Goal: Find specific page/section: Find specific page/section

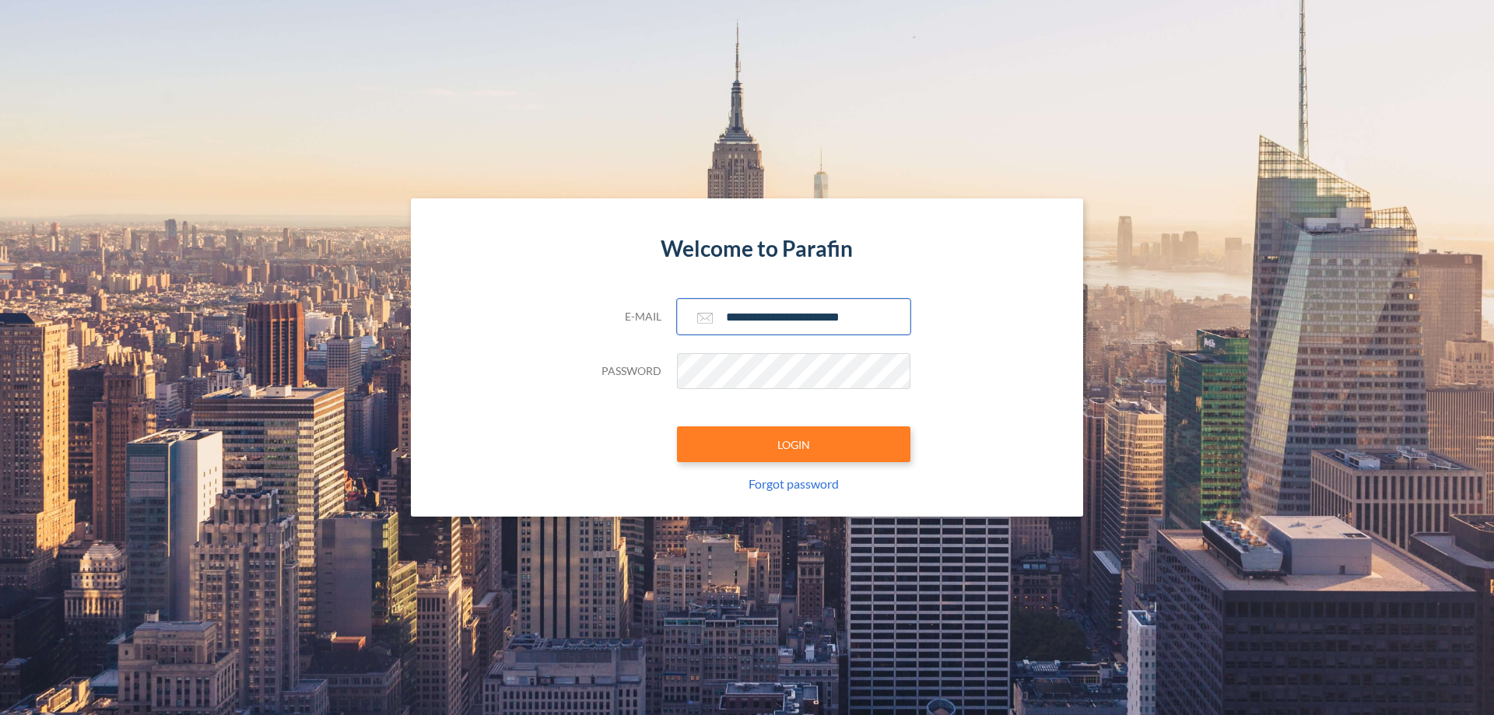
type input "**********"
click at [794, 444] on button "LOGIN" at bounding box center [793, 444] width 233 height 36
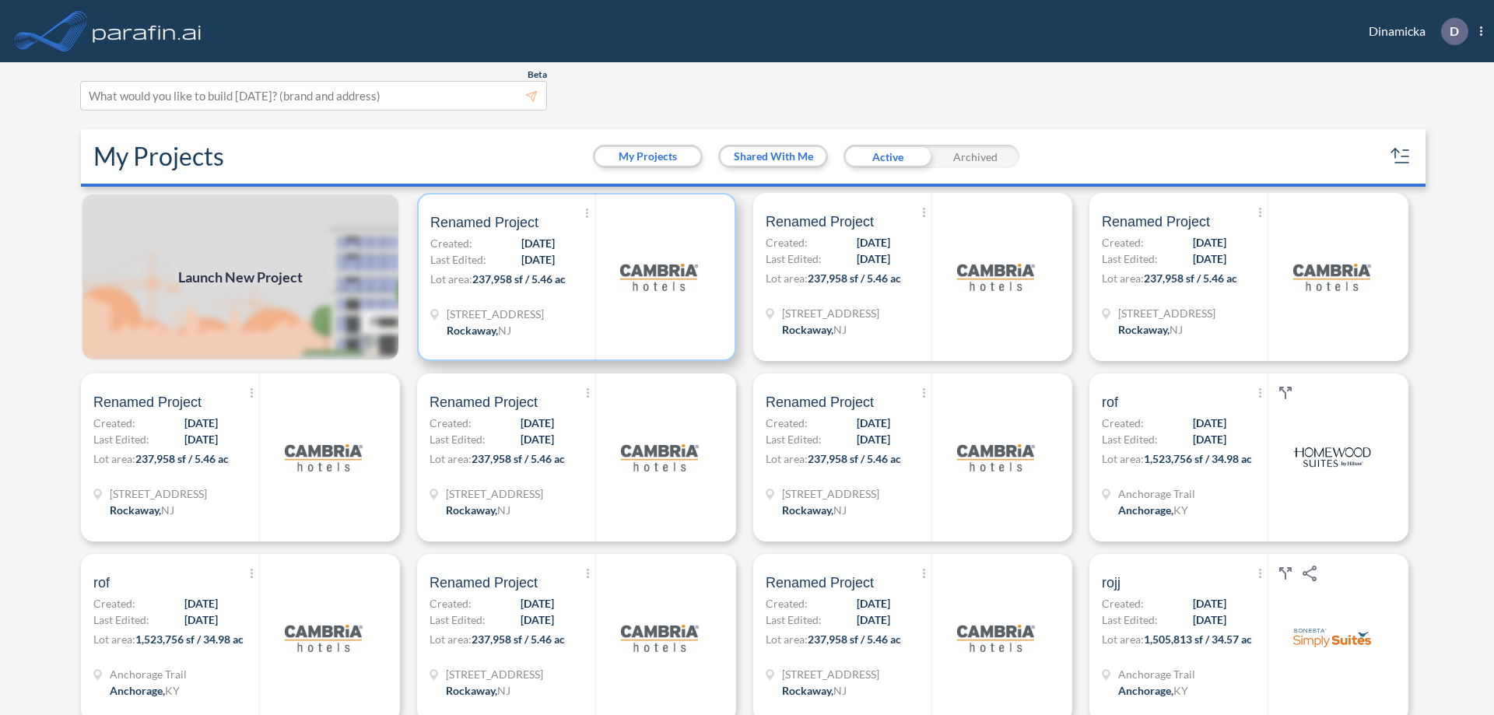
scroll to position [4, 0]
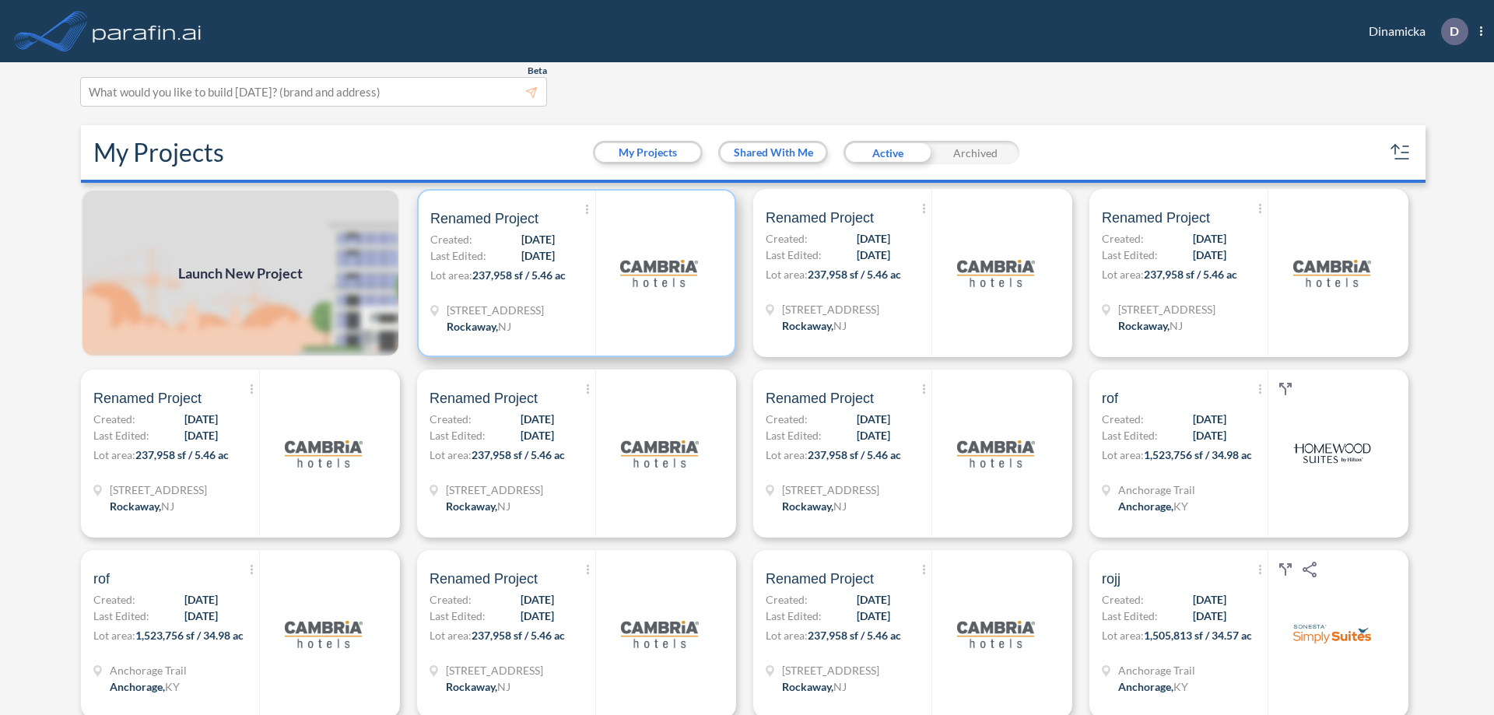
click at [574, 273] on p "Lot area: 237,958 sf / 5.46 ac" at bounding box center [512, 278] width 165 height 23
